Goal: Navigation & Orientation: Find specific page/section

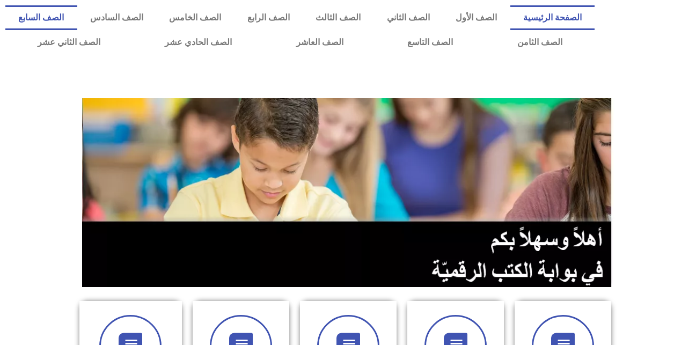
click at [77, 14] on link "الصف السابع" at bounding box center [41, 17] width 72 height 25
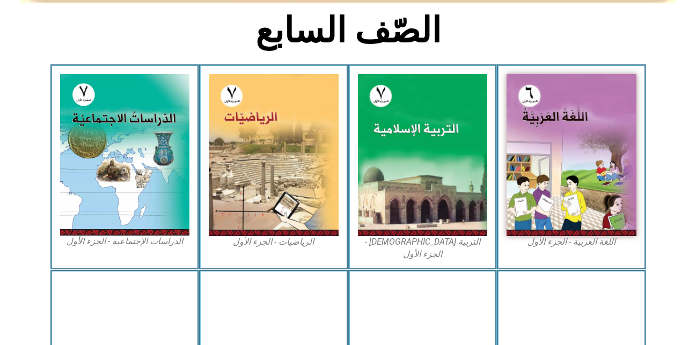
scroll to position [272, 0]
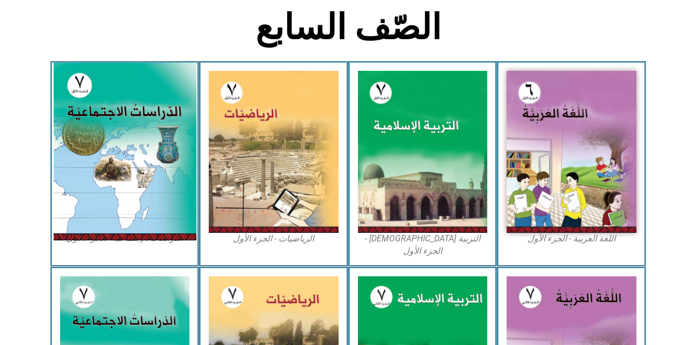
click at [114, 140] on img at bounding box center [124, 152] width 143 height 178
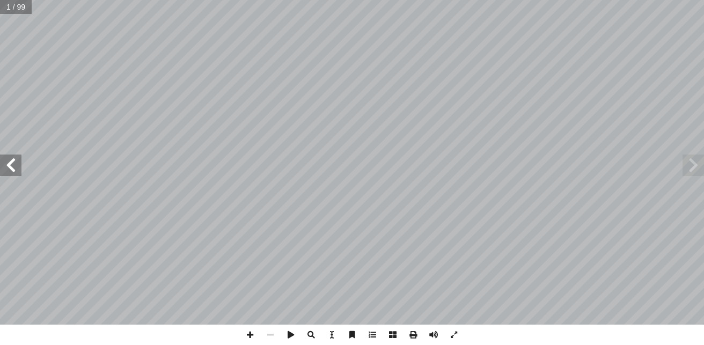
click at [5, 163] on span at bounding box center [10, 165] width 21 height 21
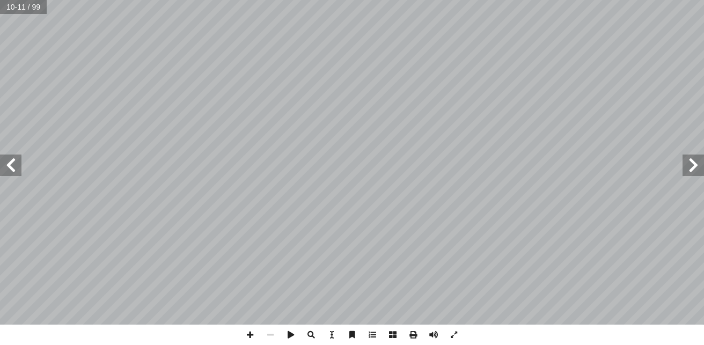
click at [694, 164] on span at bounding box center [693, 165] width 21 height 21
click at [684, 166] on span at bounding box center [693, 165] width 21 height 21
click at [692, 163] on span at bounding box center [693, 165] width 21 height 21
click at [250, 334] on span at bounding box center [250, 335] width 20 height 20
